Goal: Information Seeking & Learning: Learn about a topic

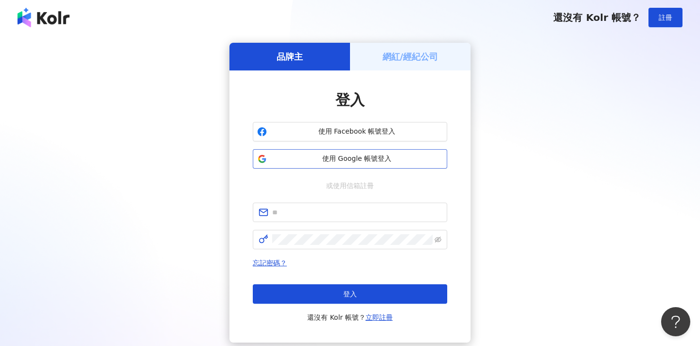
click at [355, 163] on span "使用 Google 帳號登入" at bounding box center [357, 159] width 172 height 10
click at [395, 161] on span "使用 Google 帳號登入" at bounding box center [357, 159] width 172 height 10
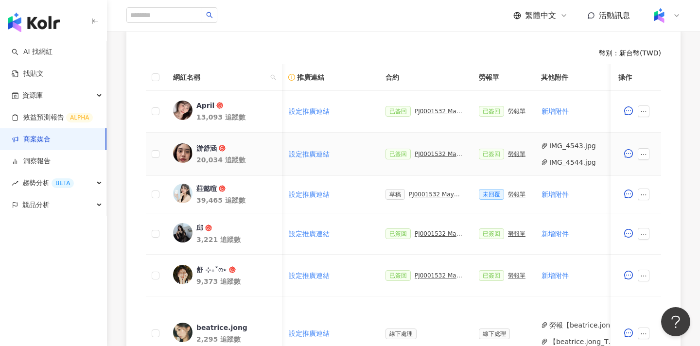
scroll to position [0, 184]
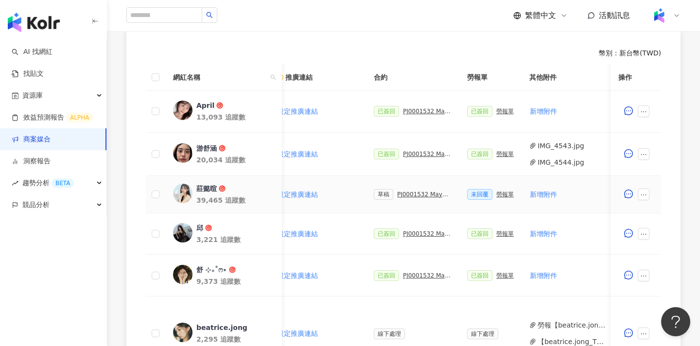
click at [407, 193] on div "PJ0001532 Maybelline_202506_skyhigh_小黑霸眼線液_活動確認單_取消費用" at bounding box center [424, 194] width 54 height 7
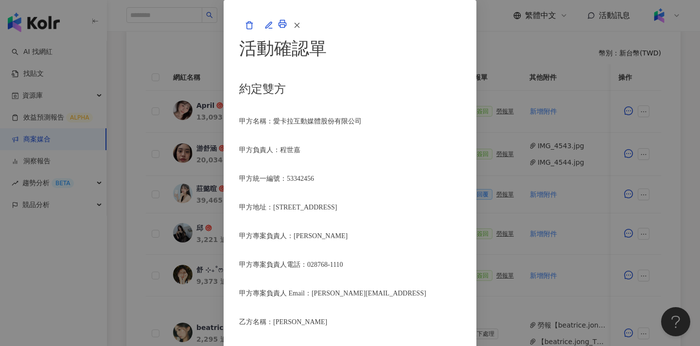
scroll to position [808, 0]
click at [272, 28] on icon "button" at bounding box center [268, 25] width 6 height 6
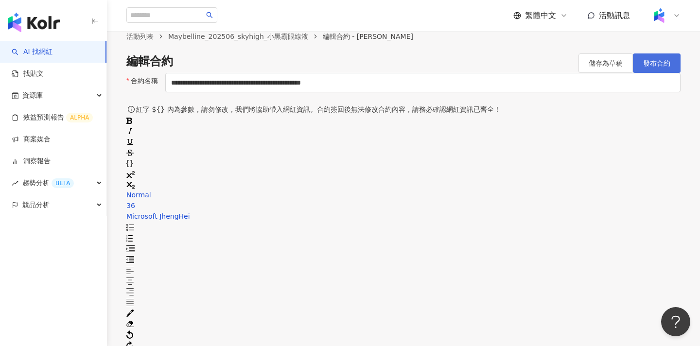
click at [662, 73] on button "發布合約" at bounding box center [657, 62] width 48 height 19
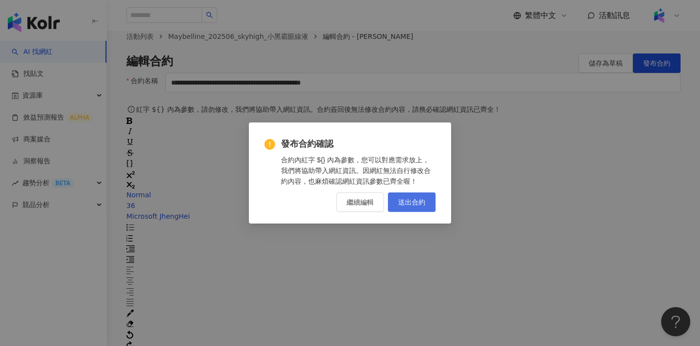
click at [427, 204] on button "送出合約" at bounding box center [412, 201] width 48 height 19
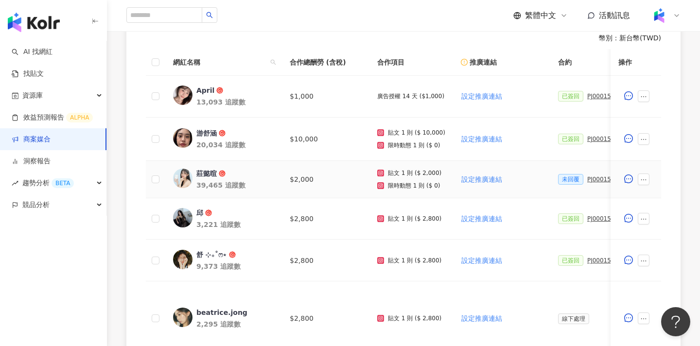
scroll to position [286, 0]
drag, startPoint x: 194, startPoint y: 175, endPoint x: 216, endPoint y: 176, distance: 21.4
click at [216, 176] on link "莊懿暄 39,465 追蹤數" at bounding box center [223, 178] width 101 height 21
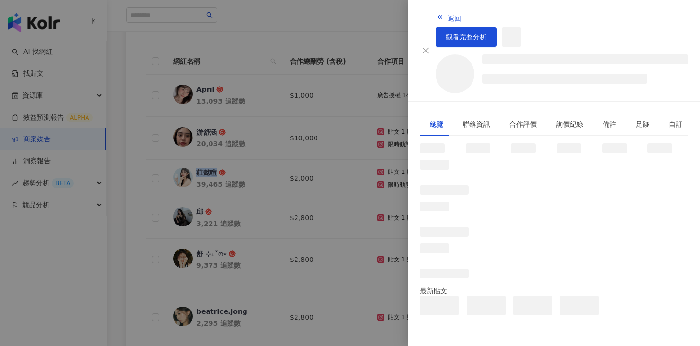
copy div "莊懿暄"
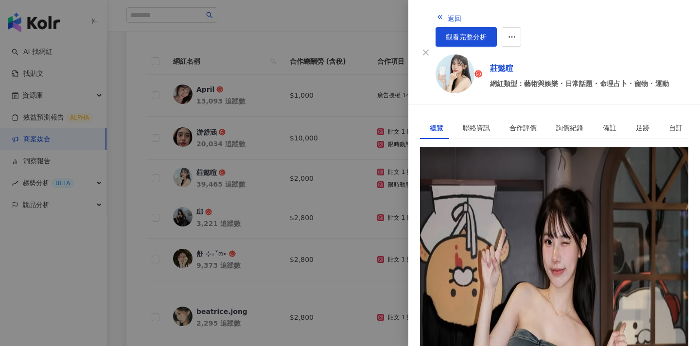
click at [362, 60] on div at bounding box center [350, 173] width 700 height 346
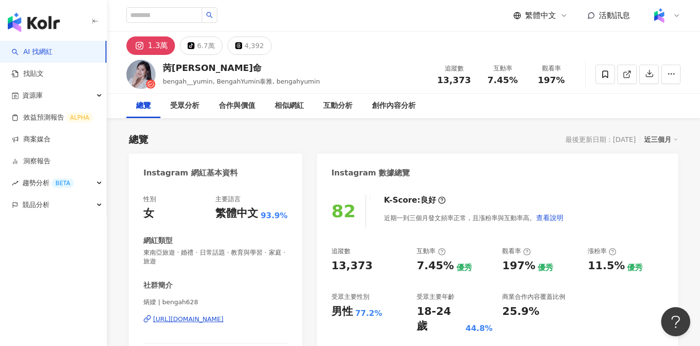
scroll to position [163, 0]
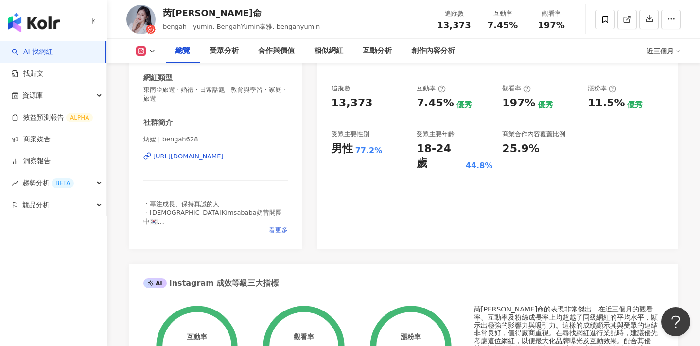
click at [277, 232] on span "看更多" at bounding box center [278, 230] width 19 height 9
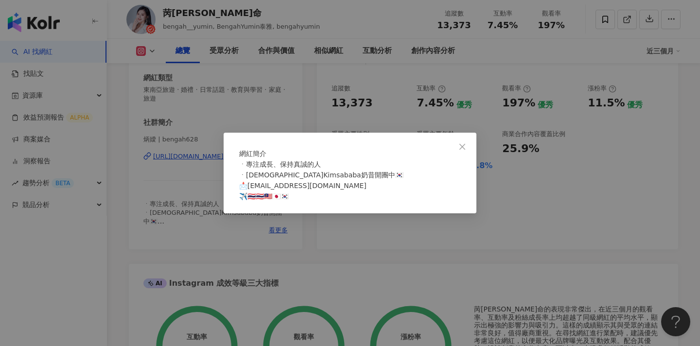
click at [392, 243] on div "網紅簡介 ㆍ專注成長、保持真誠的人 ㆍ韓國Kimsababa奶昔開團中🇰🇷 📩bengah0628@gmail.com ✈️🇹🇭🇹🇭🇲🇾🇯🇵🇰🇷" at bounding box center [350, 173] width 700 height 346
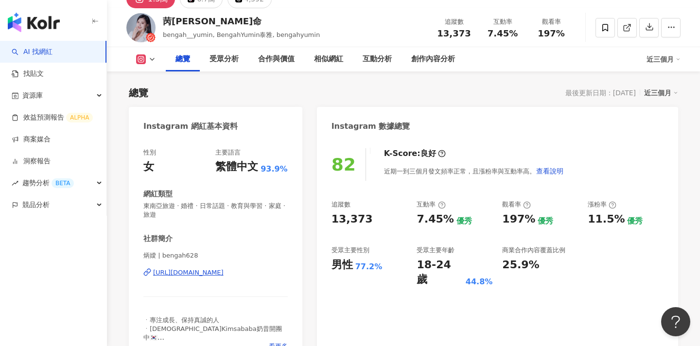
scroll to position [80, 0]
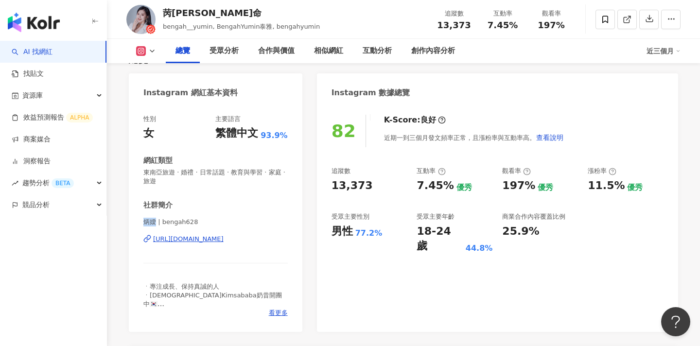
drag, startPoint x: 145, startPoint y: 222, endPoint x: 157, endPoint y: 223, distance: 11.7
click at [157, 223] on span "炳嬡 | bengah628" at bounding box center [215, 222] width 144 height 9
copy span "炳嬡"
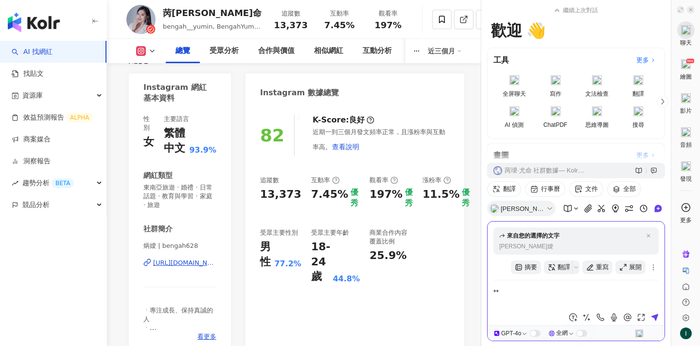
click at [549, 287] on textarea "**" at bounding box center [575, 297] width 165 height 23
type textarea "****"
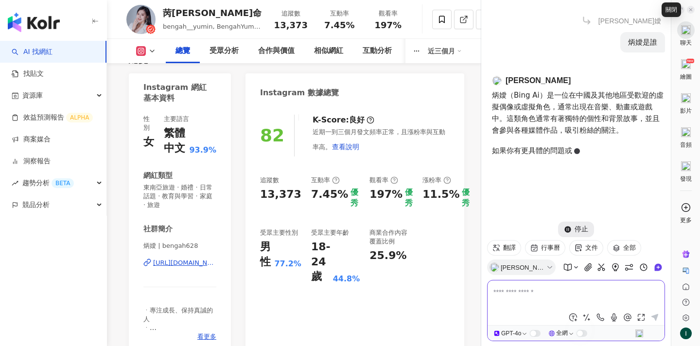
click at [690, 9] on icon at bounding box center [690, 9] width 5 height 5
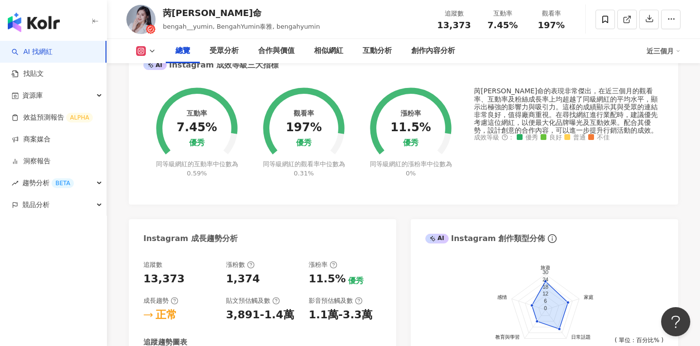
scroll to position [373, 0]
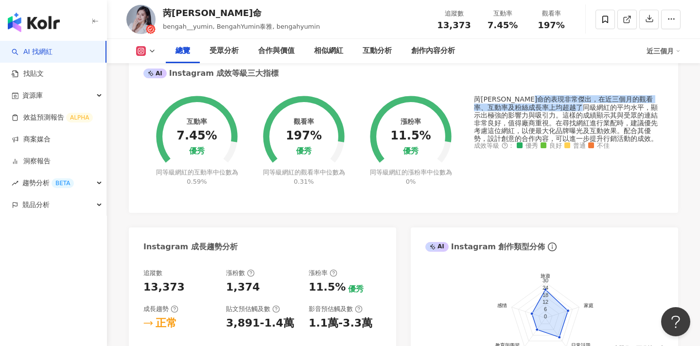
drag, startPoint x: 558, startPoint y: 99, endPoint x: 603, endPoint y: 109, distance: 46.7
click at [603, 109] on div "苪璦·尤命的表現非常傑出，在近三個月的觀看率、互動率及粉絲成長率上均超越了同級網紅的平均水平，顯示出極強的影響力與吸引力。這樣的成績顯示其與受眾的連結非常良好…" at bounding box center [569, 118] width 190 height 47
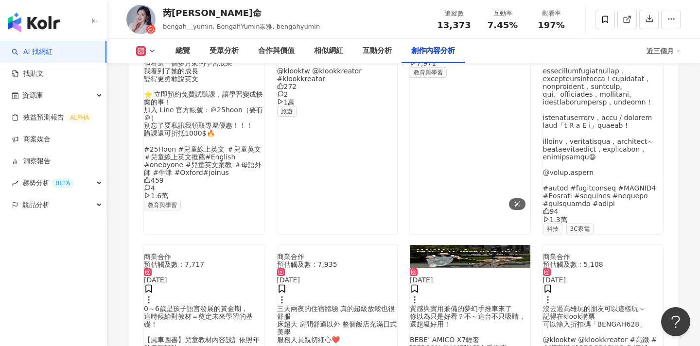
scroll to position [3378, 0]
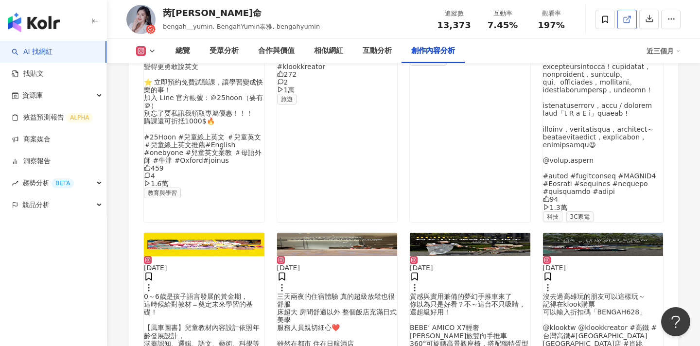
click at [624, 20] on icon at bounding box center [626, 19] width 5 height 5
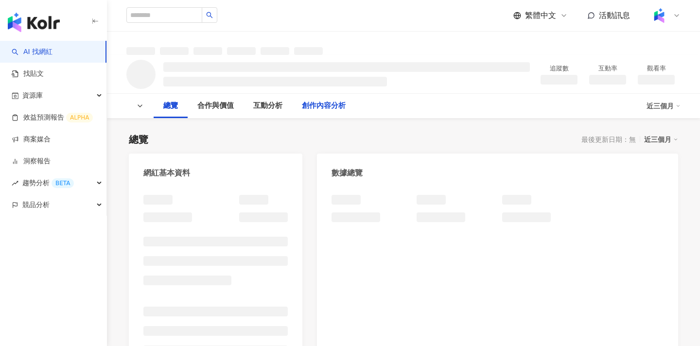
click at [306, 111] on div "創作內容分析" at bounding box center [324, 106] width 44 height 12
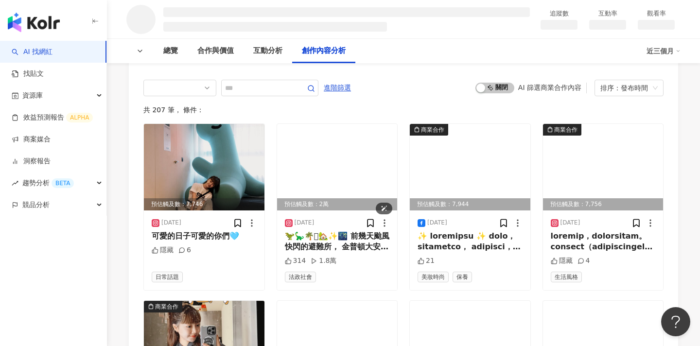
scroll to position [1040, 0]
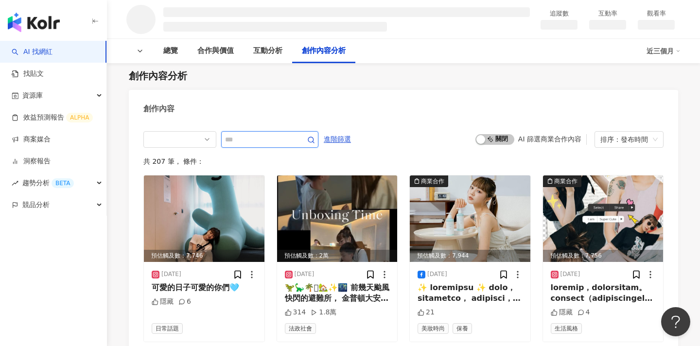
click at [262, 138] on input "text" at bounding box center [259, 140] width 68 height 12
type input "*"
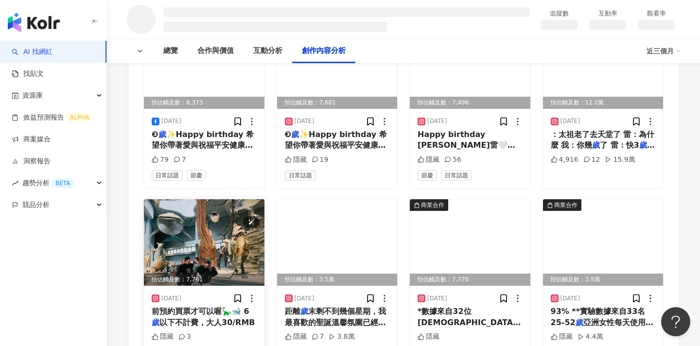
scroll to position [1374, 0]
